Goal: Navigation & Orientation: Find specific page/section

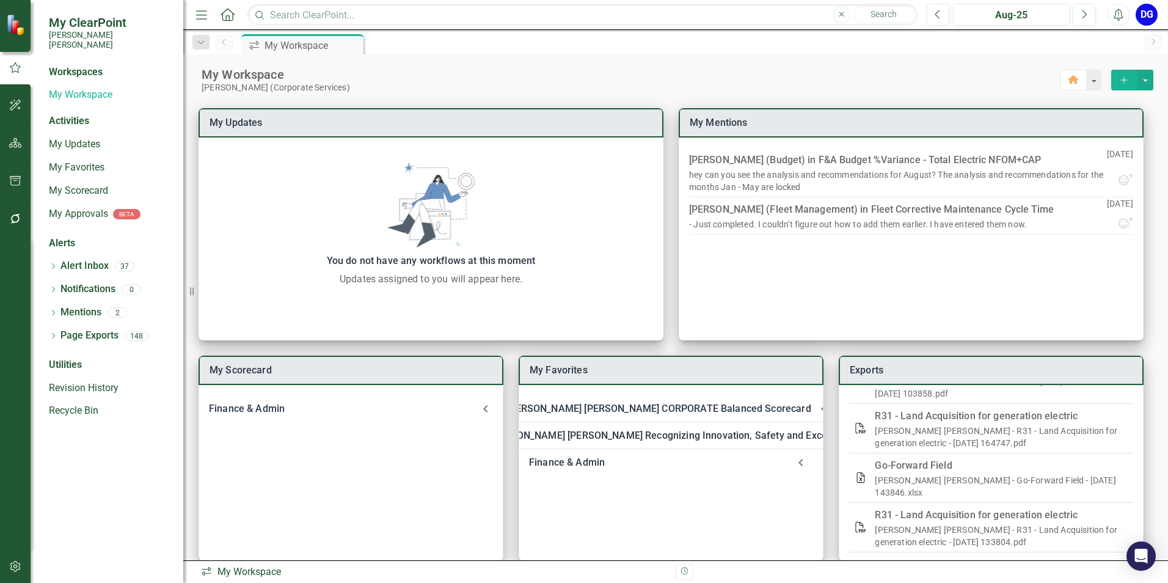
scroll to position [244, 0]
click at [62, 184] on link "My Scorecard" at bounding box center [110, 191] width 122 height 14
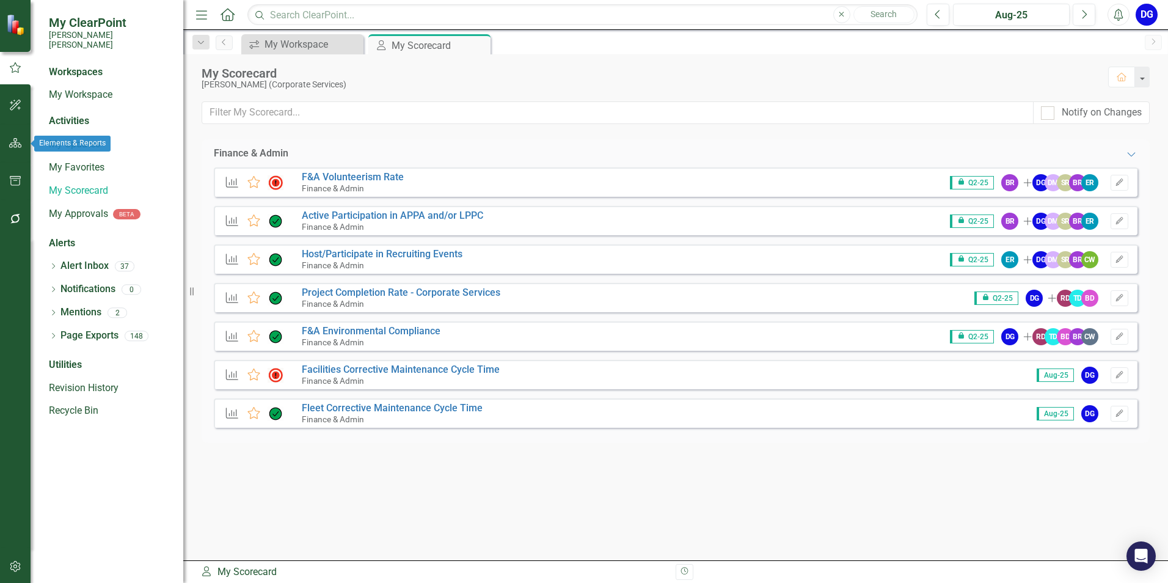
click at [16, 139] on icon "button" at bounding box center [15, 143] width 13 height 10
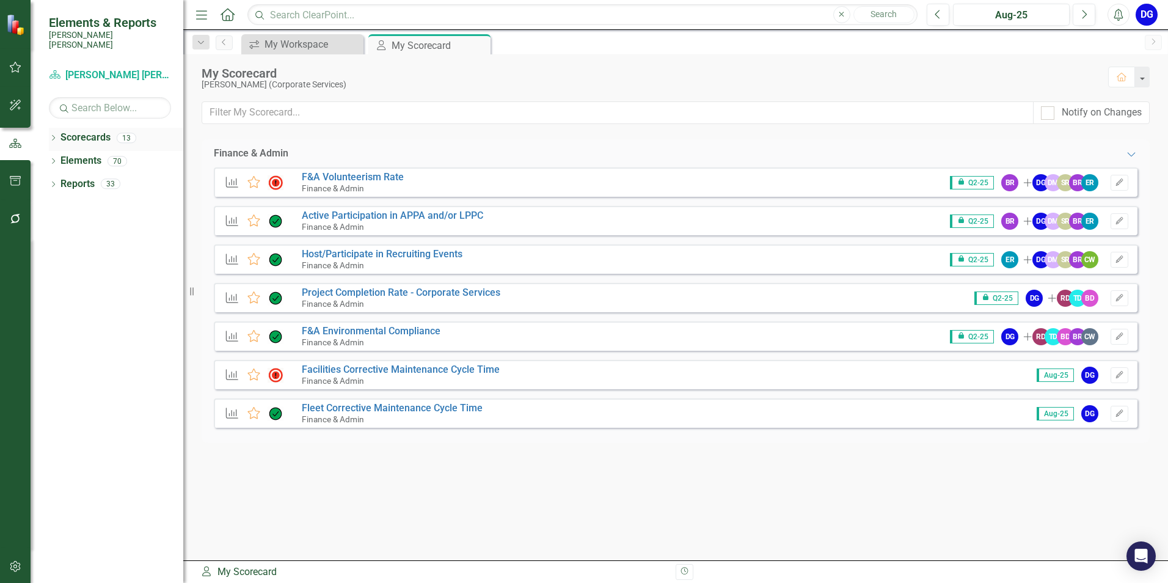
click at [52, 136] on icon "Dropdown" at bounding box center [53, 139] width 9 height 7
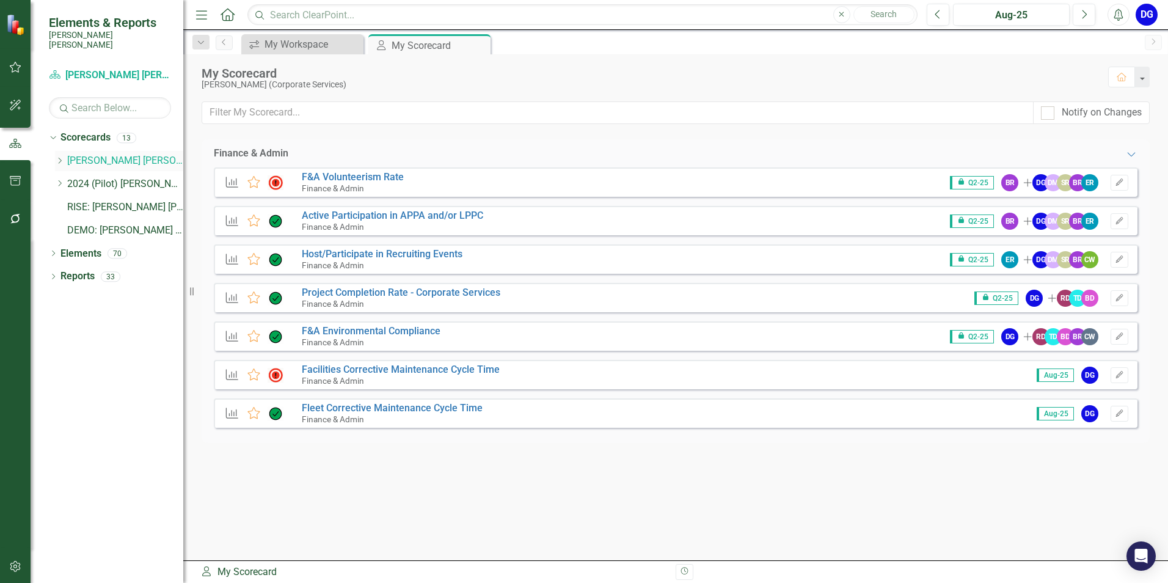
click at [60, 157] on icon "Dropdown" at bounding box center [59, 160] width 9 height 7
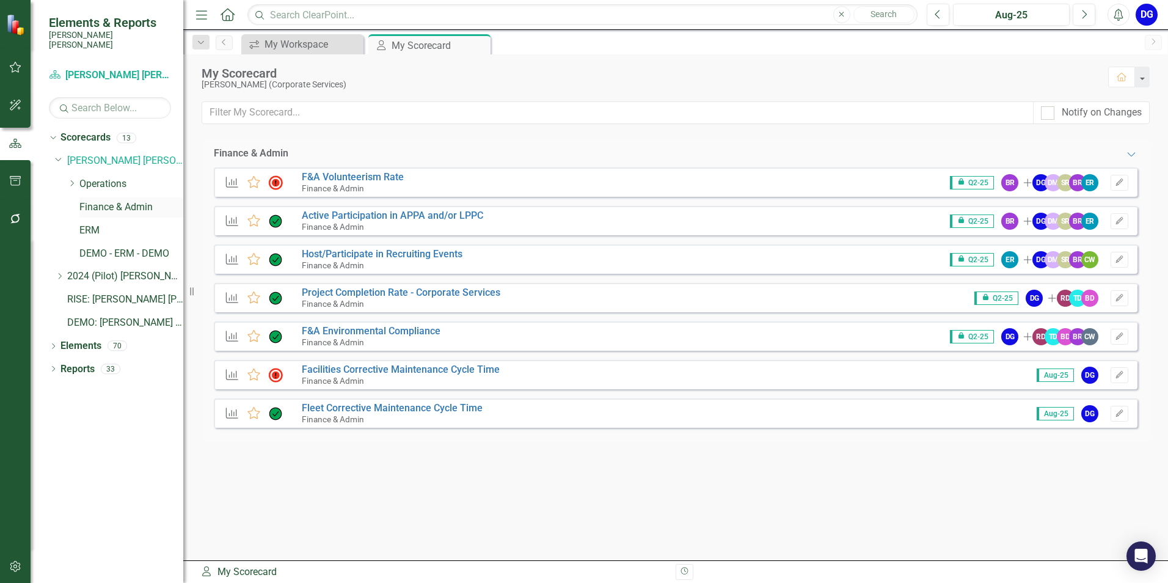
click at [86, 200] on link "Finance & Admin" at bounding box center [131, 207] width 104 height 14
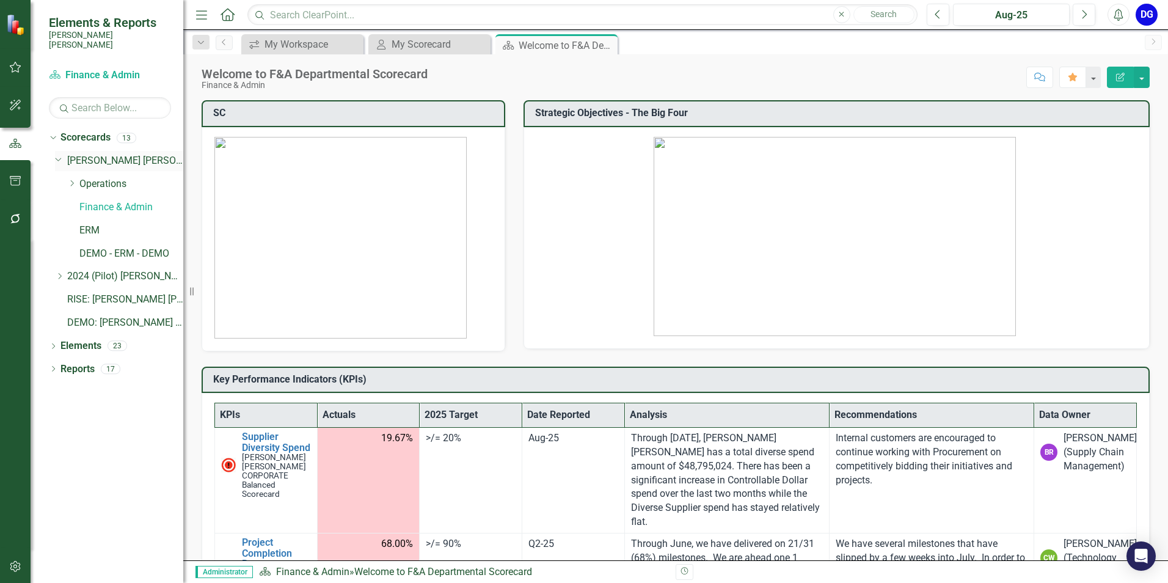
click at [135, 154] on link "[PERSON_NAME] [PERSON_NAME] CORPORATE Balanced Scorecard" at bounding box center [125, 161] width 116 height 14
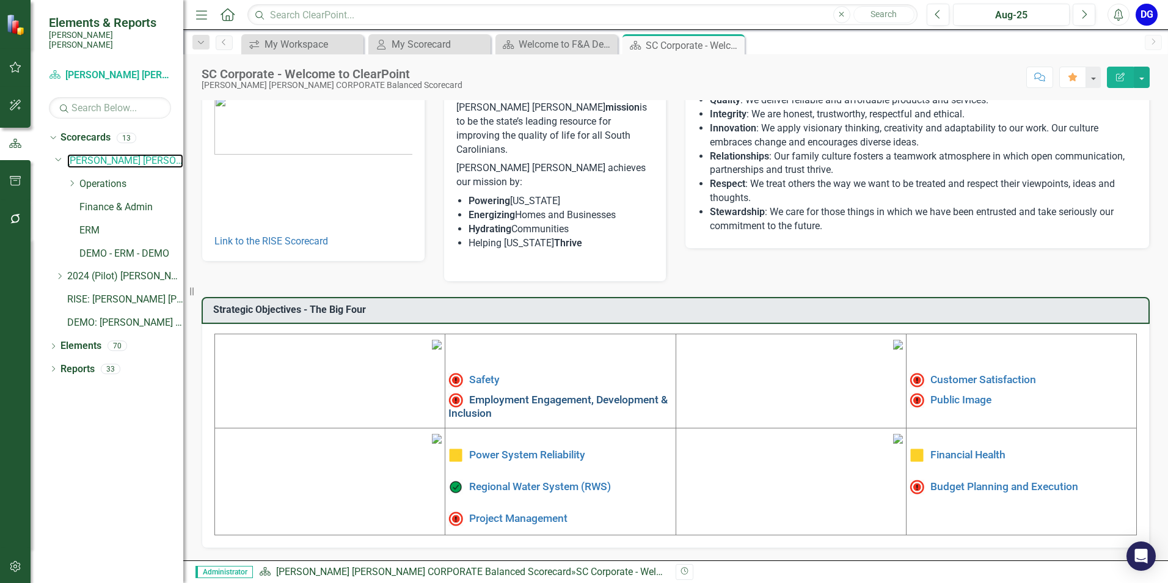
scroll to position [184, 0]
click at [132, 154] on link "[PERSON_NAME] [PERSON_NAME] CORPORATE Balanced Scorecard" at bounding box center [125, 161] width 116 height 14
click at [119, 201] on link "Finance & Admin" at bounding box center [131, 207] width 104 height 14
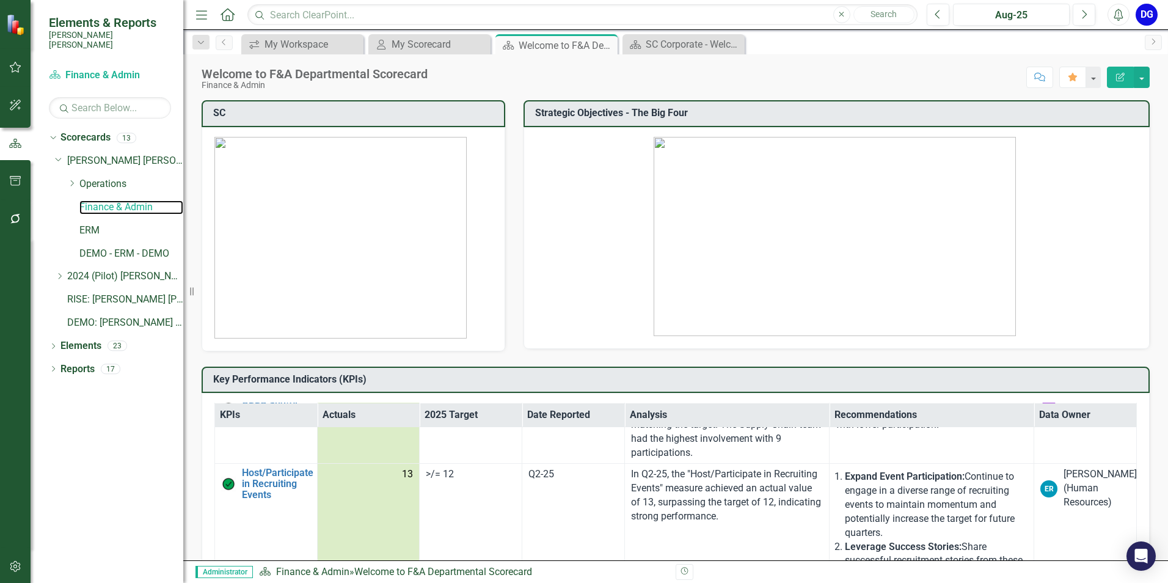
scroll to position [917, 0]
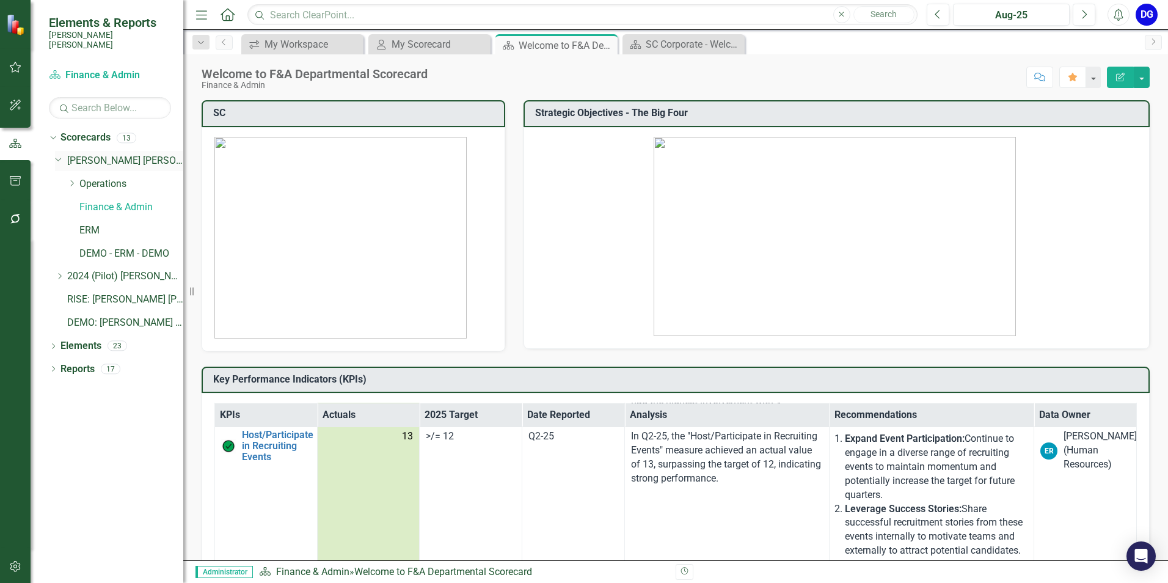
click at [155, 156] on link "[PERSON_NAME] [PERSON_NAME] CORPORATE Balanced Scorecard" at bounding box center [125, 161] width 116 height 14
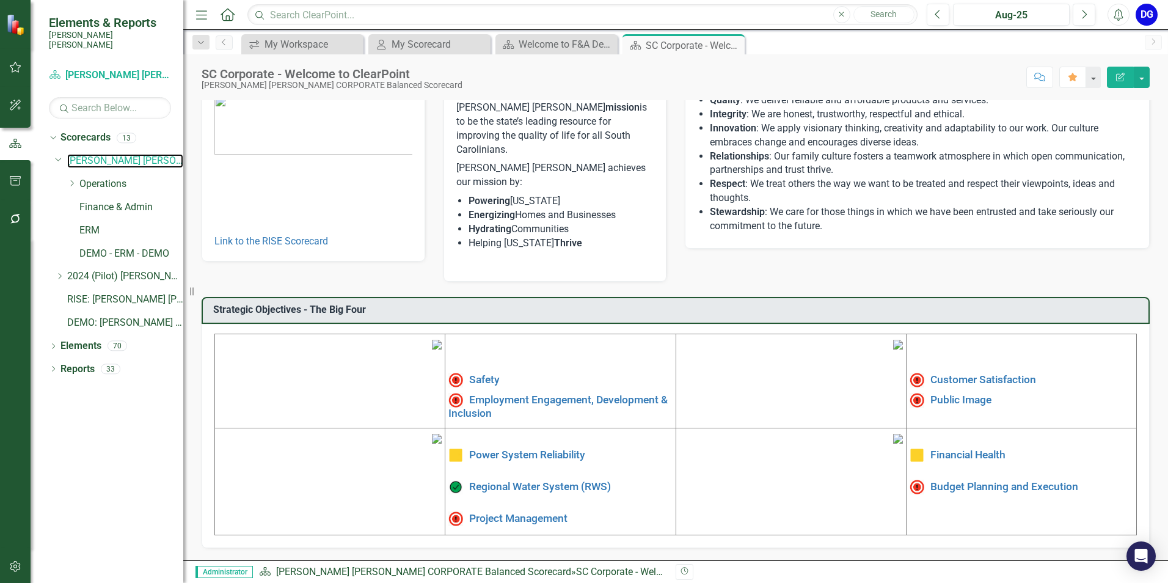
scroll to position [122, 0]
click at [432, 340] on img at bounding box center [437, 345] width 10 height 10
